Goal: Task Accomplishment & Management: Manage account settings

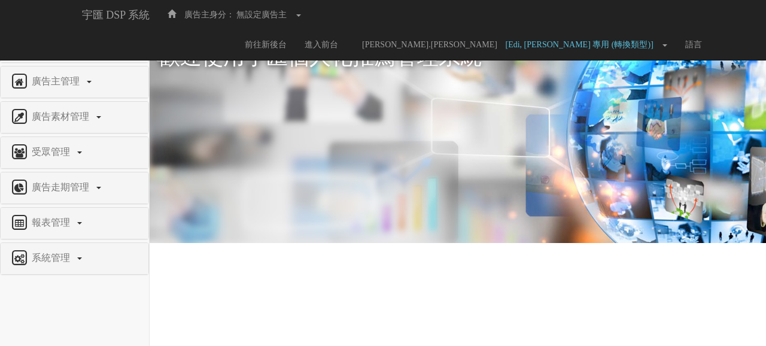
click at [66, 46] on span "權限管理" at bounding box center [52, 46] width 47 height 10
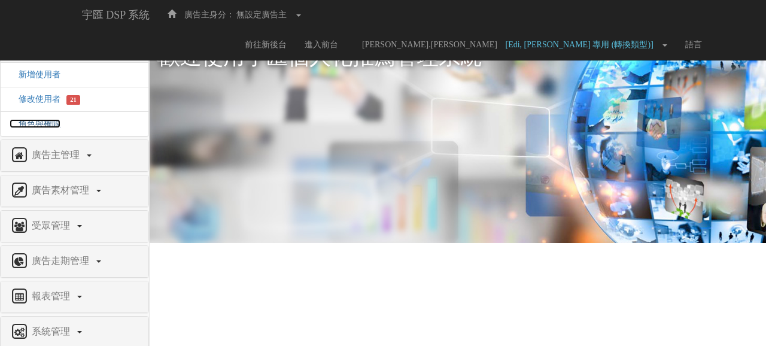
click at [31, 126] on span "角色與權限" at bounding box center [35, 123] width 51 height 9
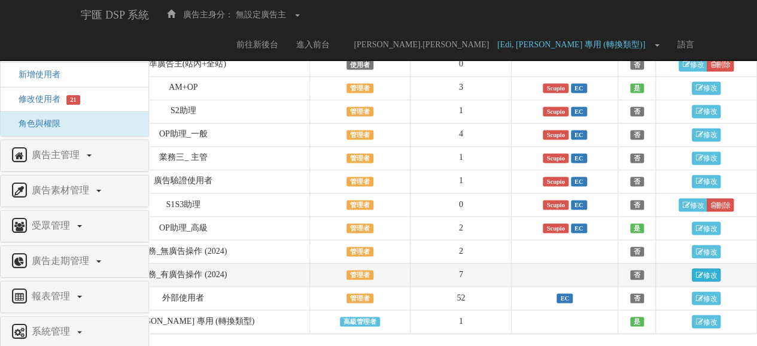
scroll to position [947, 102]
click at [704, 278] on link "修改" at bounding box center [706, 274] width 29 height 13
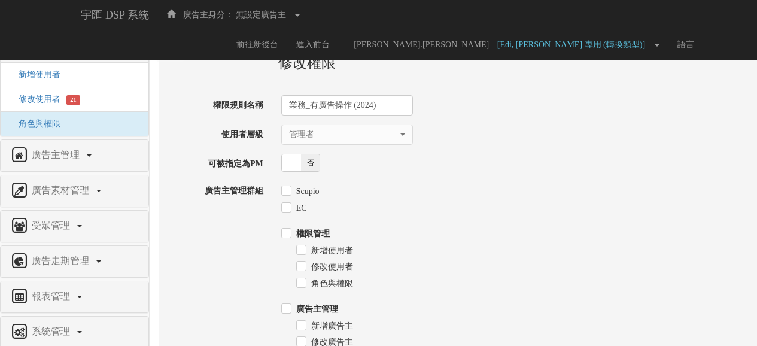
select select "Manager"
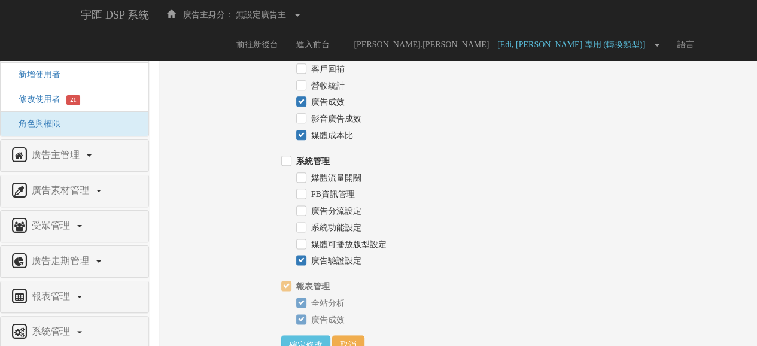
scroll to position [718, 0]
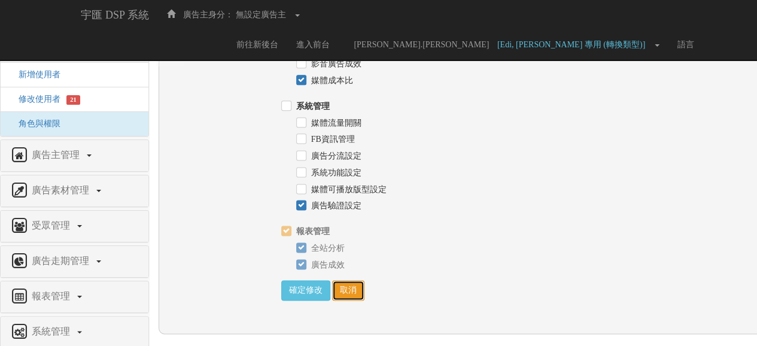
click at [350, 300] on link "取消" at bounding box center [348, 290] width 32 height 20
